Goal: Obtain resource: Obtain resource

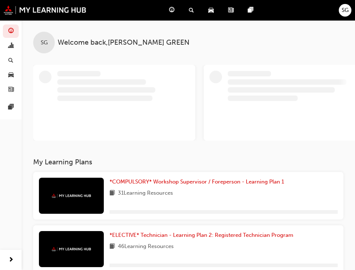
click at [0, 0] on span "Product Hub" at bounding box center [0, 0] width 0 height 0
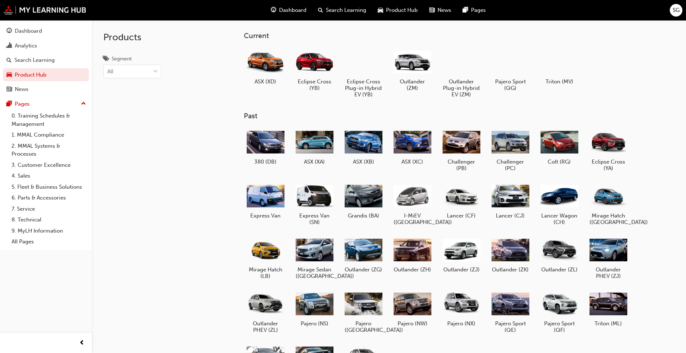
scroll to position [65, 0]
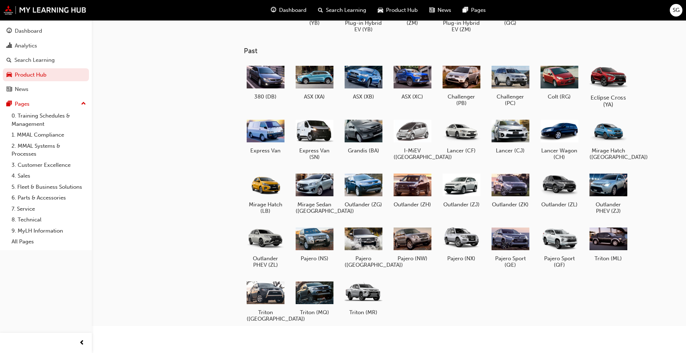
click at [360, 78] on div at bounding box center [608, 77] width 40 height 28
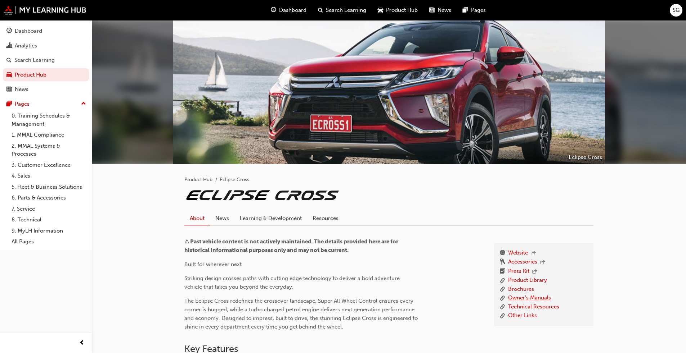
click at [360, 269] on link "Owner's Manuals" at bounding box center [529, 298] width 43 height 9
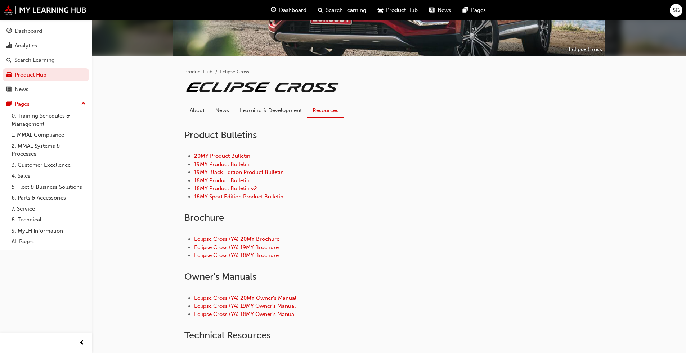
scroll to position [180, 0]
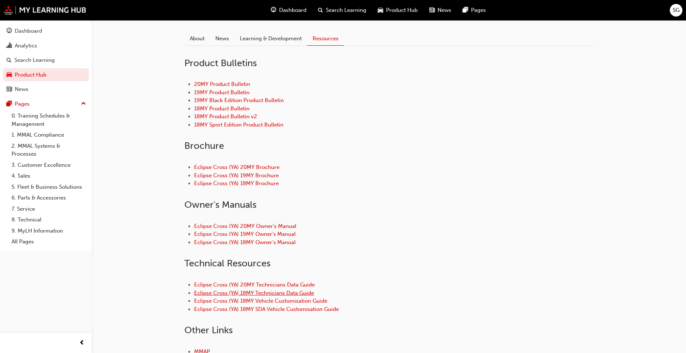
click at [254, 269] on link "Eclipse Cross (YA) 18MY Technicians Data Guide" at bounding box center [254, 293] width 120 height 6
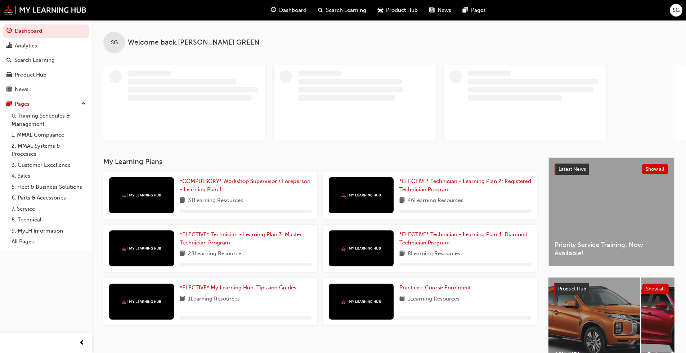
click at [360, 7] on span "Product Hub" at bounding box center [402, 10] width 32 height 8
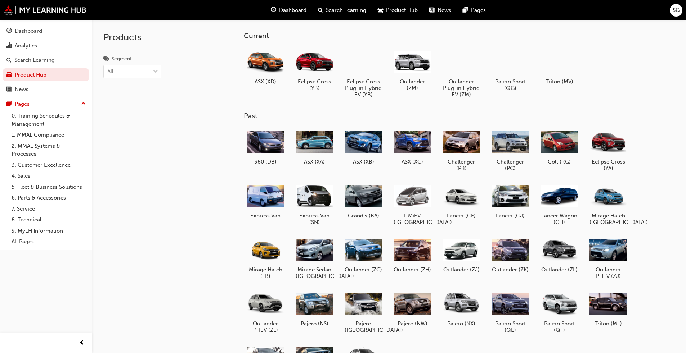
scroll to position [65, 0]
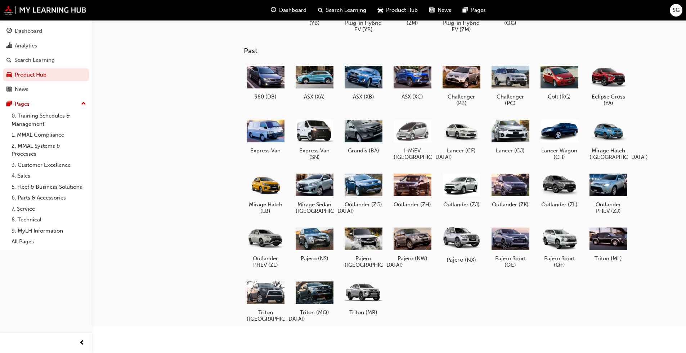
click at [360, 242] on div at bounding box center [461, 239] width 40 height 28
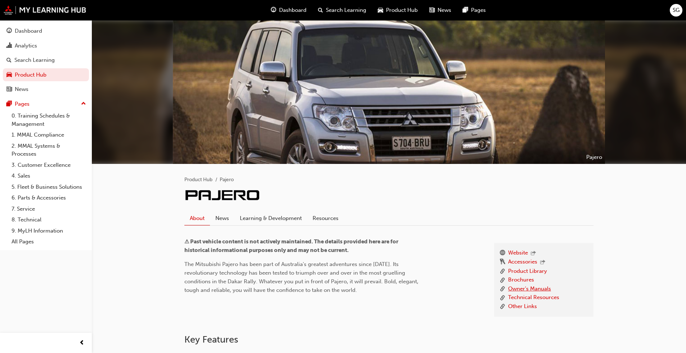
click at [360, 269] on link "Owner's Manuals" at bounding box center [529, 289] width 43 height 9
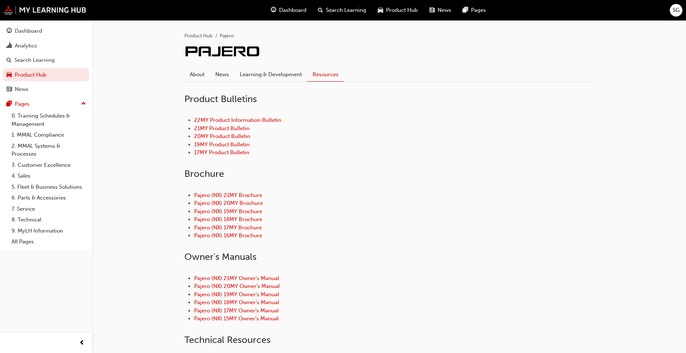
scroll to position [180, 0]
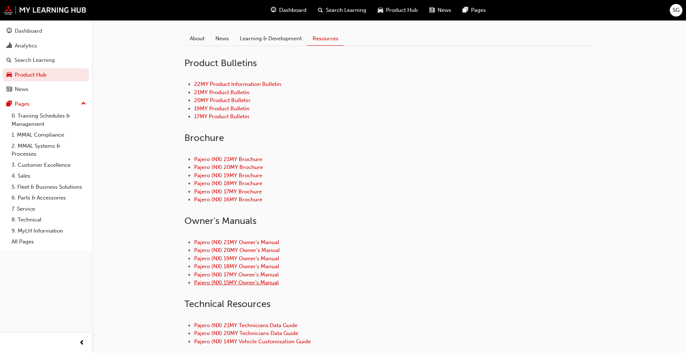
click at [234, 269] on link "Pajero (NX) 15MY Owner's Manual" at bounding box center [236, 283] width 85 height 6
